Goal: Information Seeking & Learning: Learn about a topic

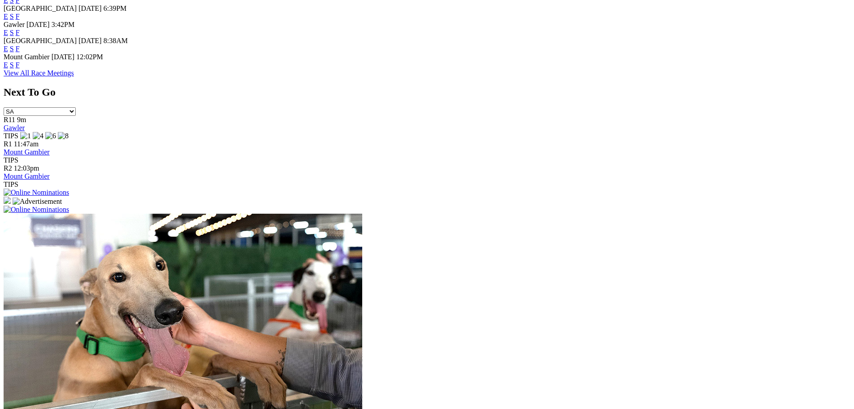
scroll to position [673, 0]
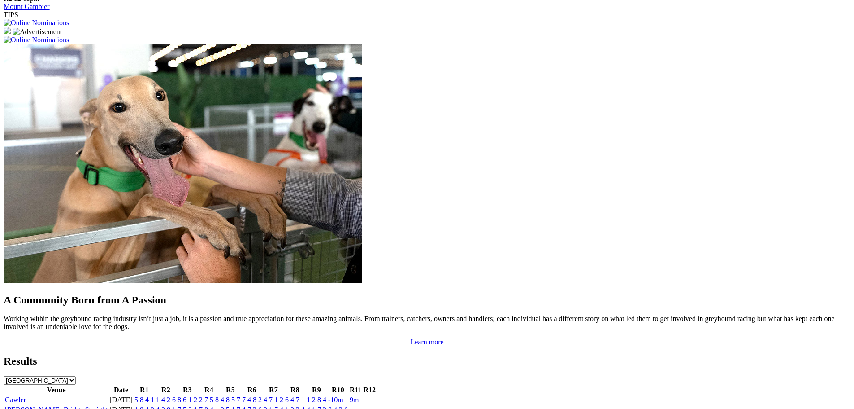
click at [26, 396] on link "Gawler" at bounding box center [15, 400] width 21 height 8
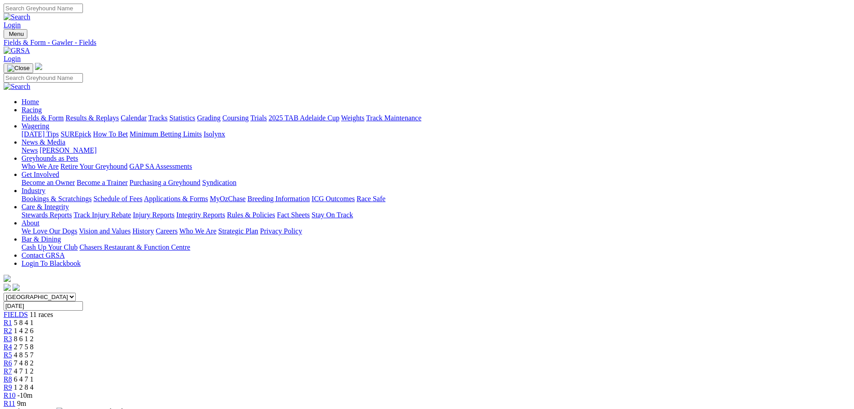
scroll to position [45, 0]
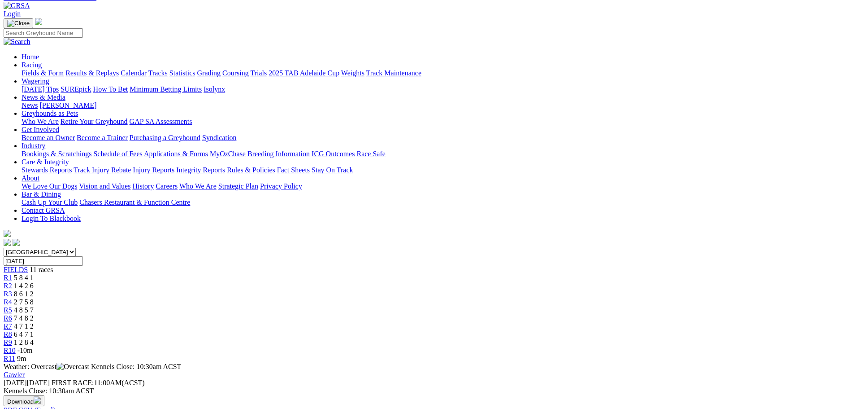
click at [644, 346] on div "R10 -10m" at bounding box center [427, 350] width 847 height 8
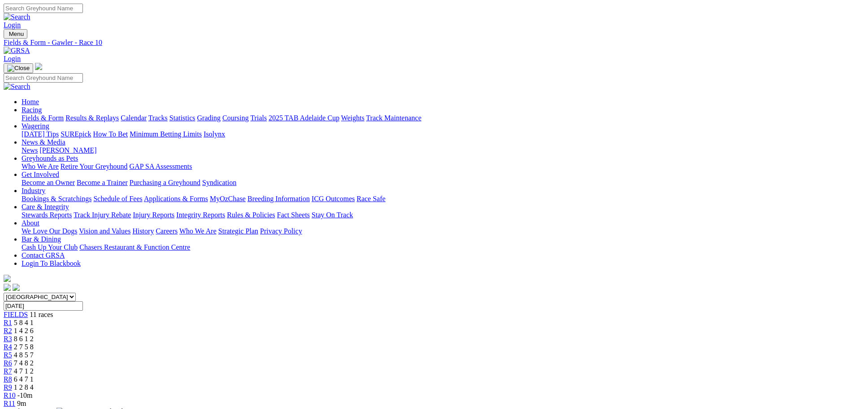
click at [687, 399] on div "R11 9m" at bounding box center [427, 403] width 847 height 8
click at [691, 399] on div "R11 9m" at bounding box center [427, 403] width 847 height 8
